Goal: Task Accomplishment & Management: Complete application form

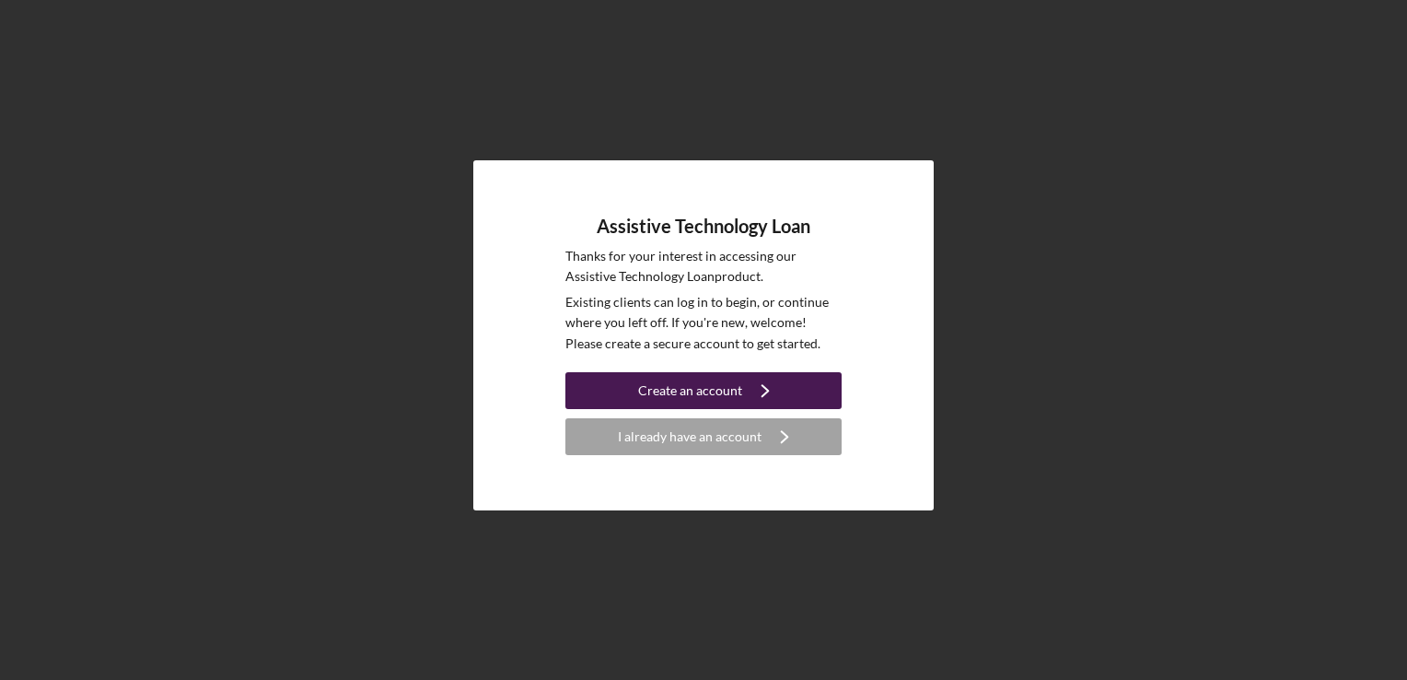
click at [744, 400] on icon "Icon/Navigate" at bounding box center [765, 390] width 46 height 46
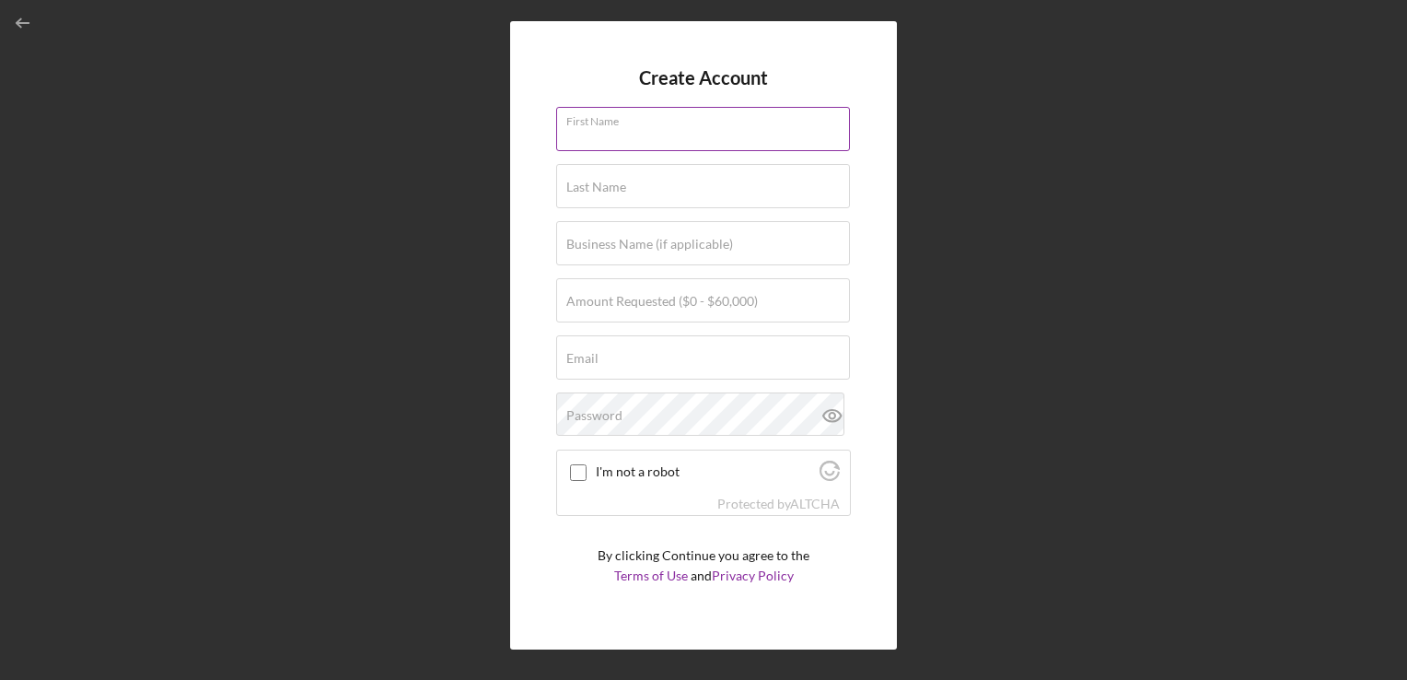
click at [649, 132] on input "First Name" at bounding box center [703, 129] width 294 height 44
type input "[PERSON_NAME]"
type input "543-47-5596"
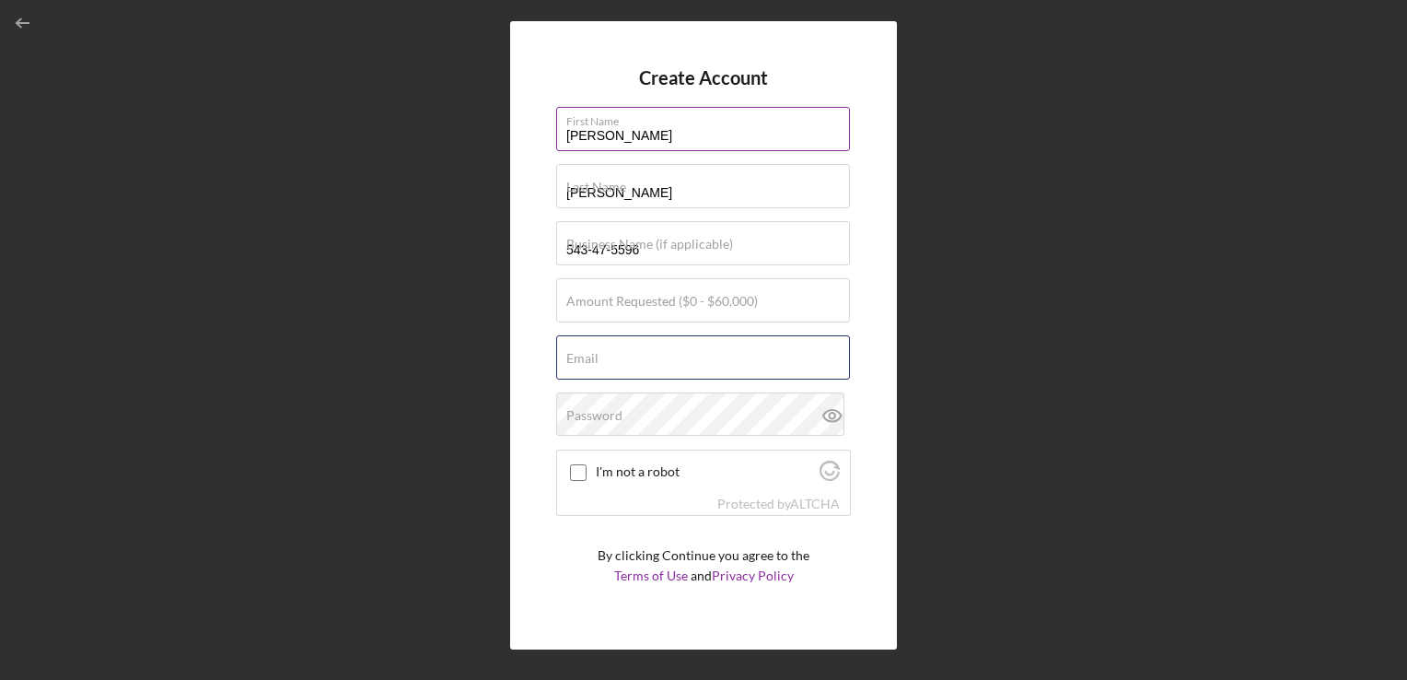
type input "[EMAIL_ADDRESS][DOMAIN_NAME]"
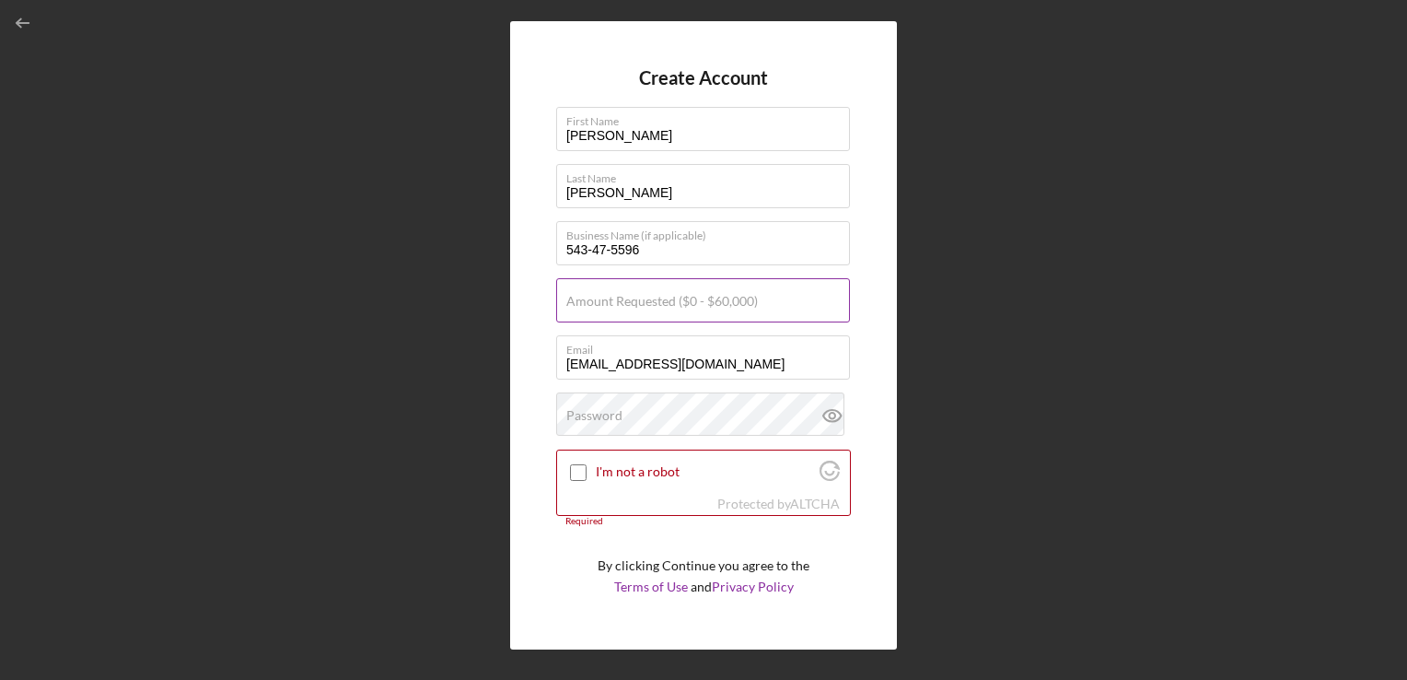
click at [766, 297] on div "Amount Requested ($0 - $60,000)" at bounding box center [703, 301] width 295 height 46
click at [843, 363] on input "[EMAIL_ADDRESS][DOMAIN_NAME]" at bounding box center [703, 357] width 294 height 44
click at [812, 350] on label "Email" at bounding box center [708, 346] width 284 height 20
click at [812, 350] on input "[EMAIL_ADDRESS][DOMAIN_NAME]" at bounding box center [703, 357] width 294 height 44
click at [711, 401] on div "Password" at bounding box center [703, 415] width 295 height 46
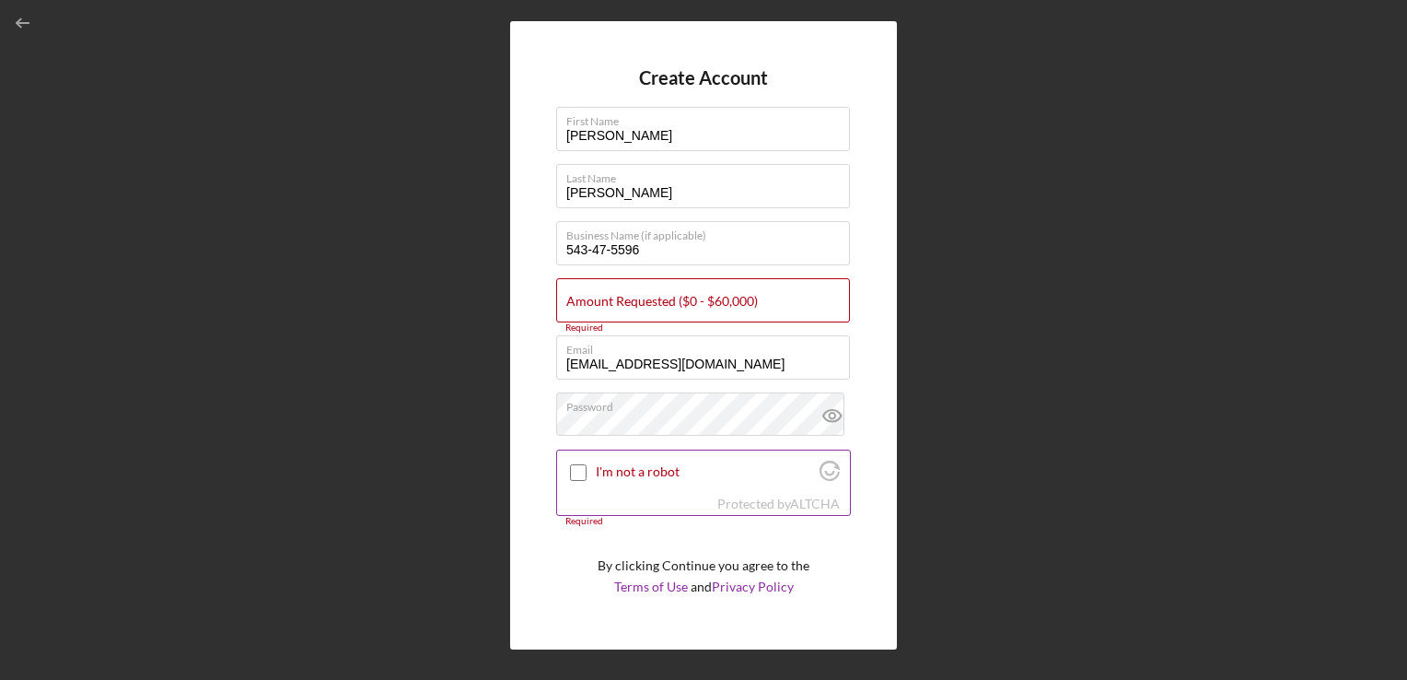
click at [578, 475] on input "I'm not a robot" at bounding box center [578, 472] width 17 height 17
checkbox input "true"
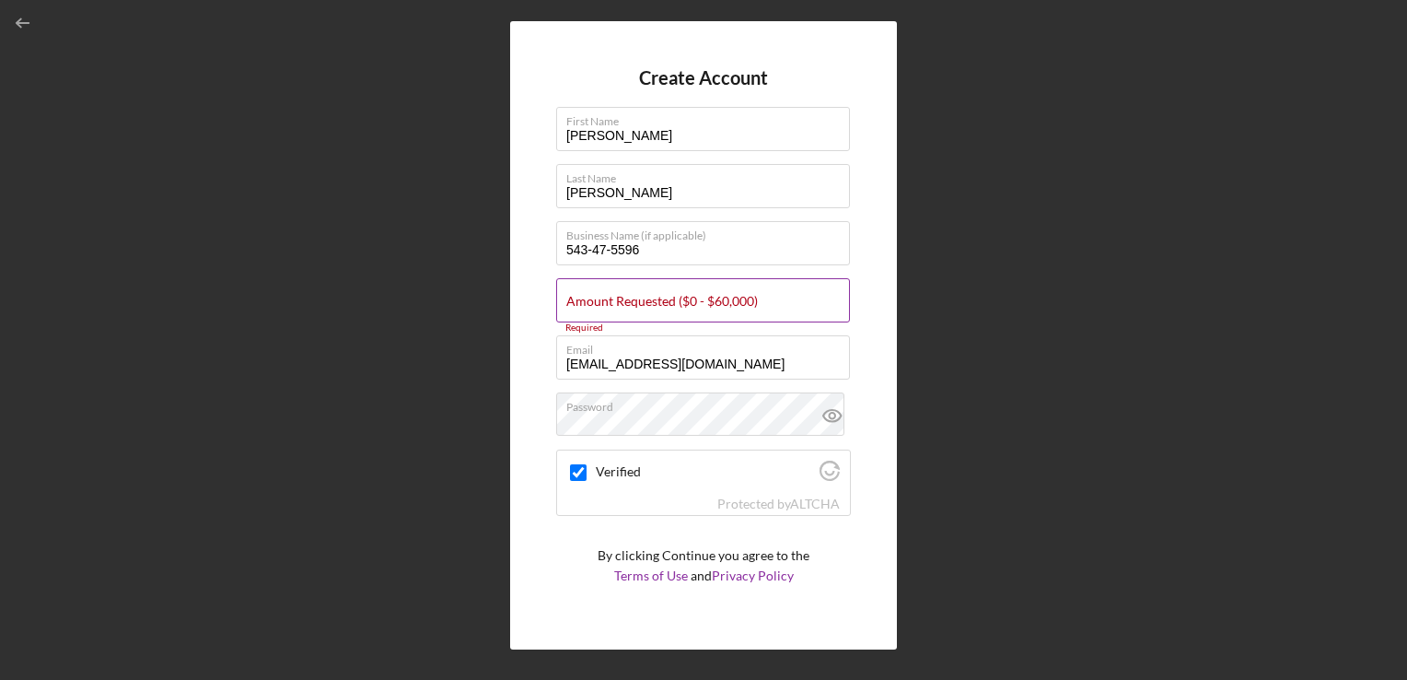
click at [698, 308] on label "Amount Requested ($0 - $60,000)" at bounding box center [662, 301] width 192 height 15
click at [698, 308] on input "Amount Requested ($0 - $60,000)" at bounding box center [703, 300] width 294 height 44
type input "$1"
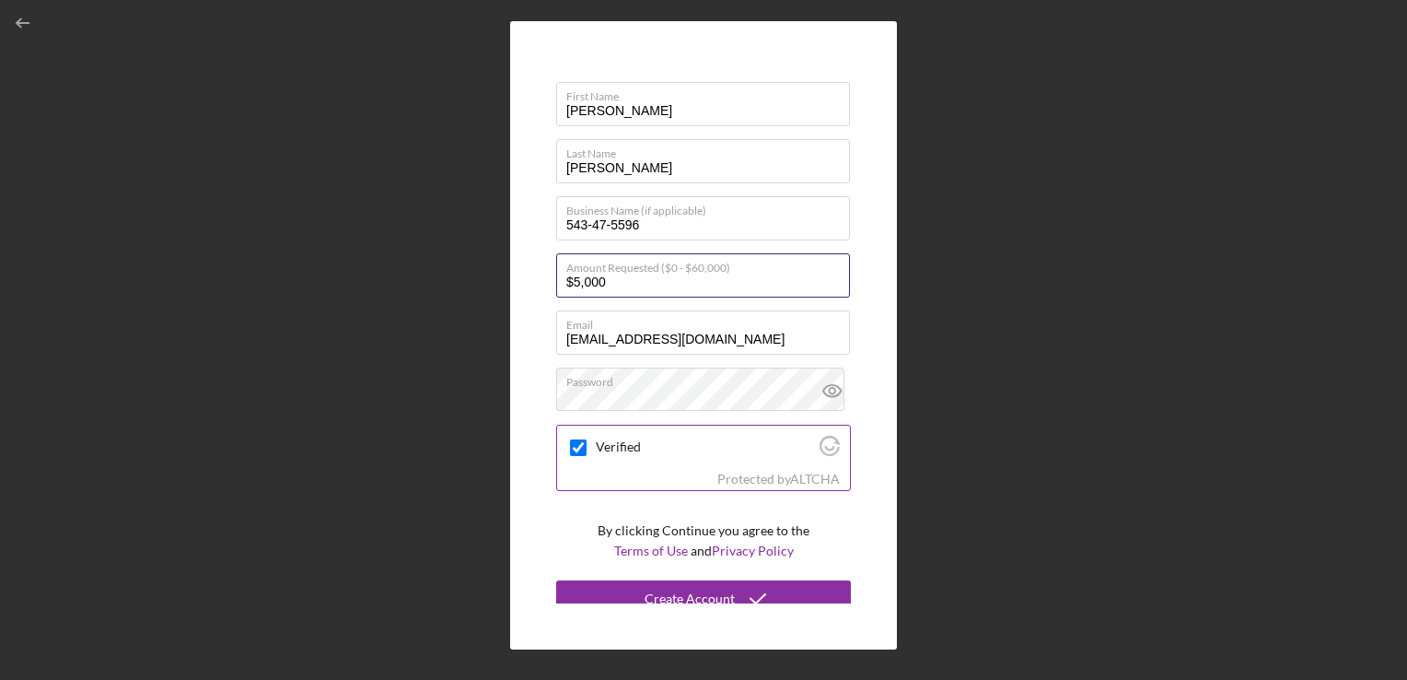
scroll to position [38, 0]
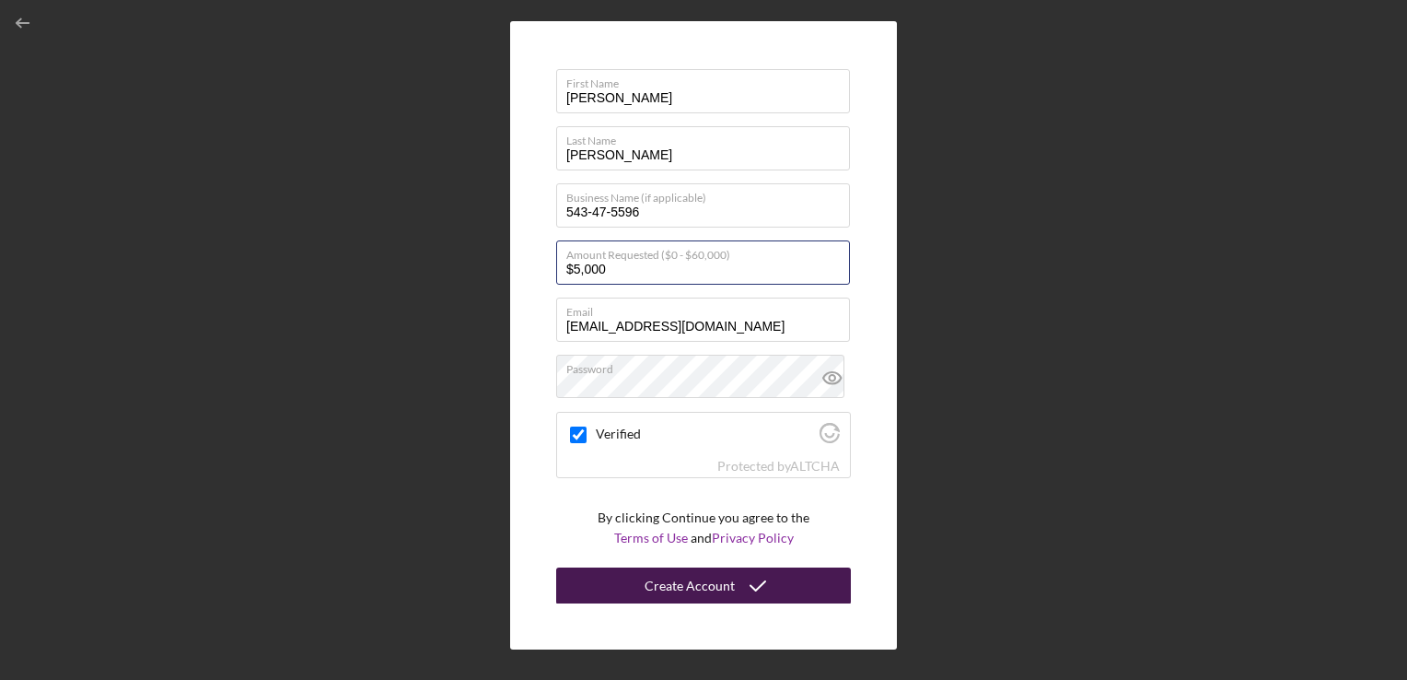
type input "$5,000"
click at [744, 578] on icon "submit" at bounding box center [758, 586] width 46 height 46
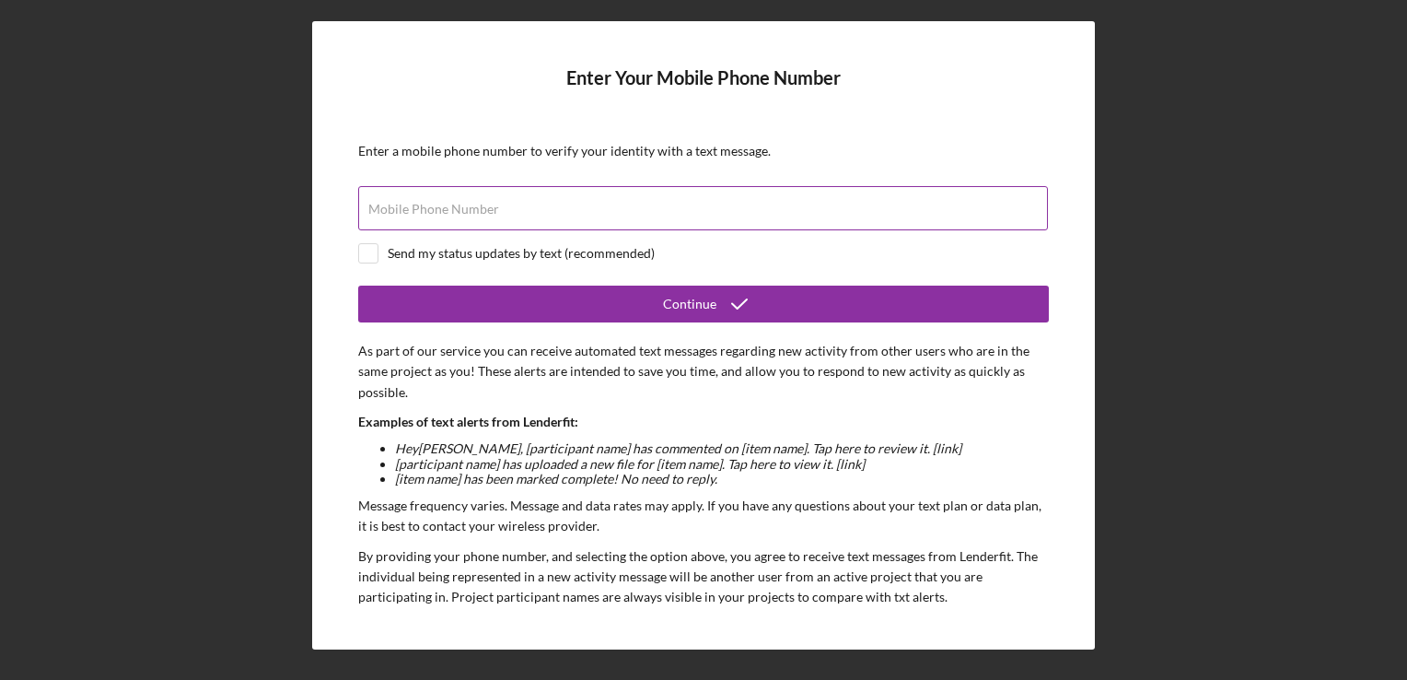
click at [491, 198] on div "Mobile Phone Number" at bounding box center [703, 209] width 691 height 46
click at [538, 201] on div "Mobile Phone Number" at bounding box center [703, 209] width 691 height 46
type input "[PHONE_NUMBER]"
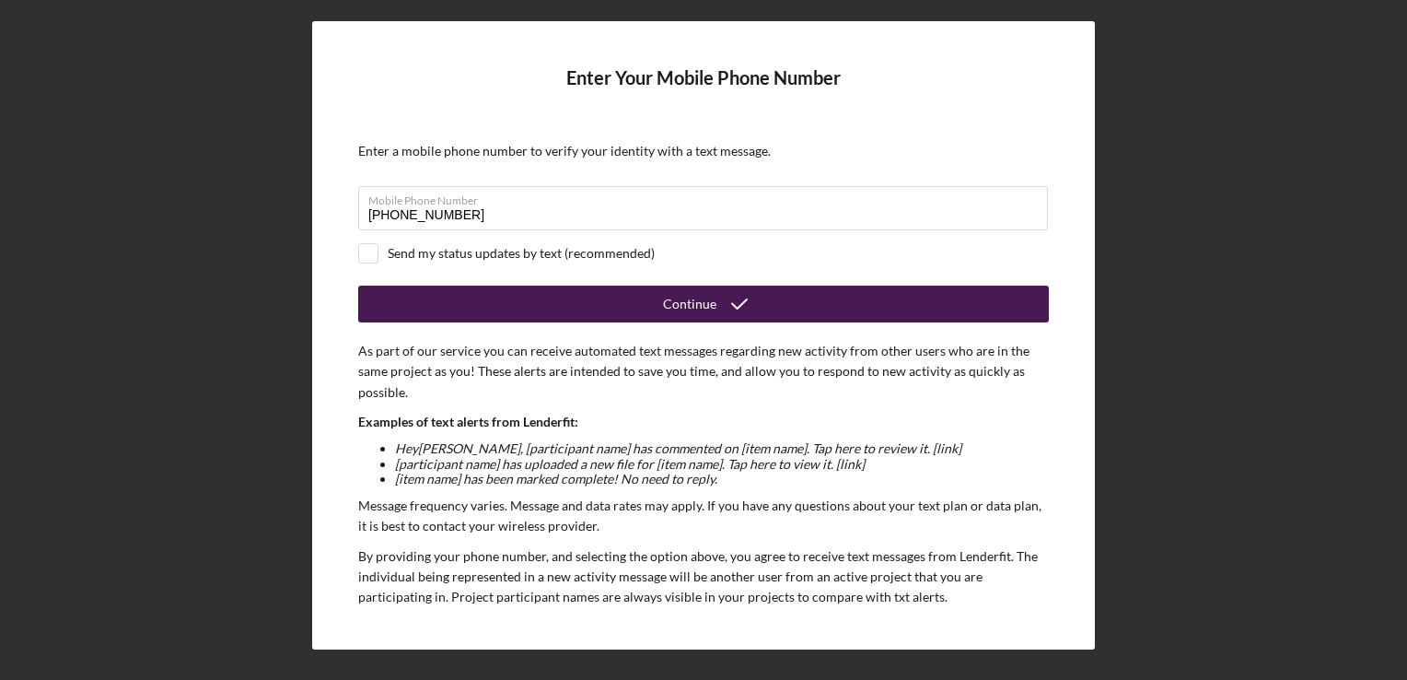
click at [652, 286] on button "Continue" at bounding box center [703, 303] width 691 height 37
